Goal: Check status

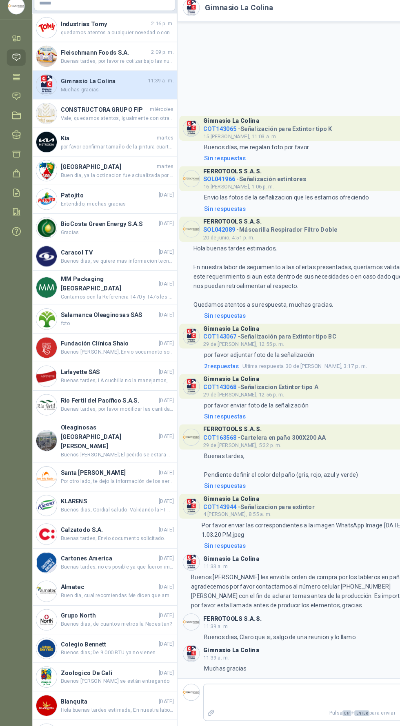
scroll to position [58, 0]
click at [15, 212] on icon at bounding box center [15, 215] width 5 height 7
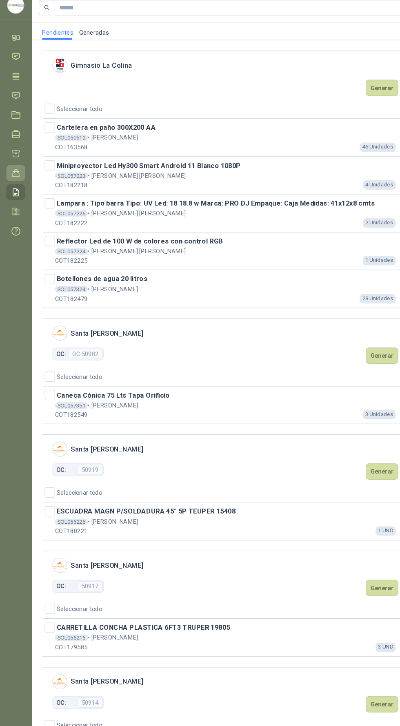
click at [22, 197] on link "Órdenes de Compra" at bounding box center [16, 197] width 18 height 15
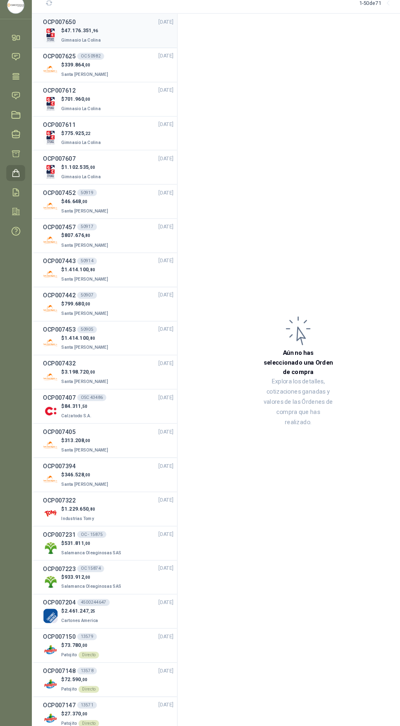
click at [117, 61] on div "$ 47.176.351 ,96 Gimnasio La Colina" at bounding box center [104, 66] width 124 height 17
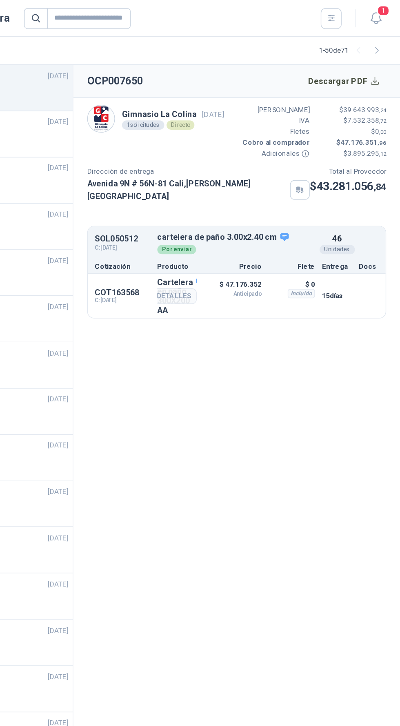
click at [288, 199] on p "$ 47.176.352 Anticipado" at bounding box center [281, 202] width 41 height 14
click at [243, 203] on button "Detalles" at bounding box center [237, 208] width 38 height 11
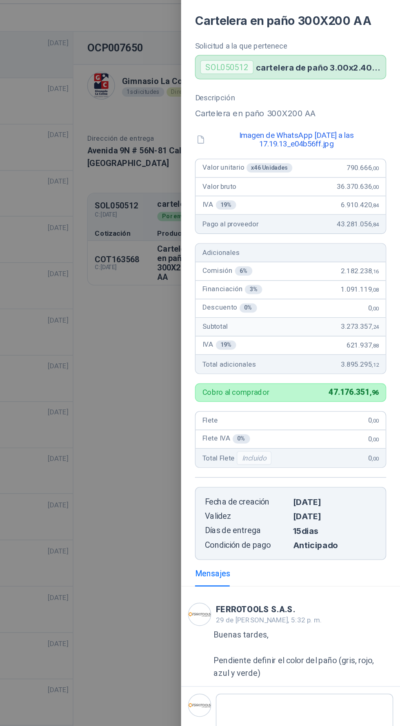
click at [179, 322] on div at bounding box center [200, 363] width 400 height 726
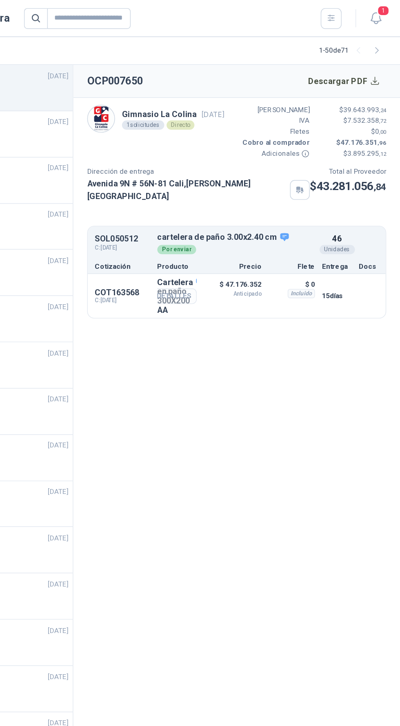
click at [253, 203] on button "Detalles" at bounding box center [237, 208] width 38 height 11
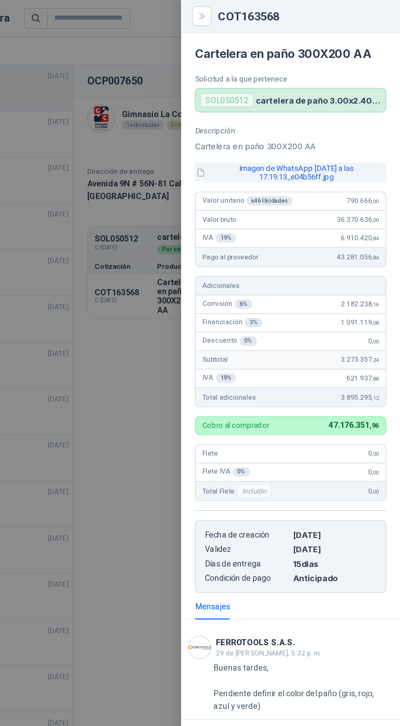
click at [320, 117] on button "Imagen de WhatsApp [DATE] a las 17.19.13_e04b56ff.jpg" at bounding box center [322, 122] width 135 height 14
